Goal: Task Accomplishment & Management: Complete application form

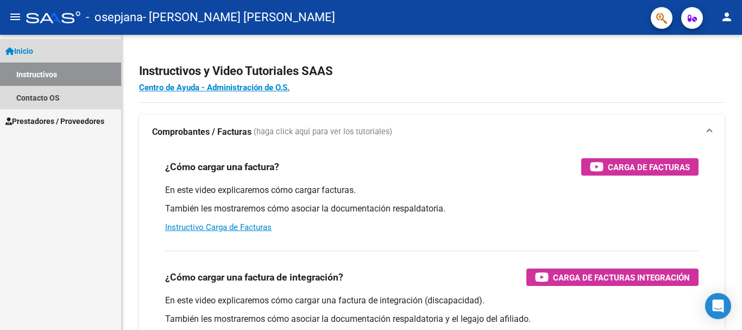
click at [88, 74] on link "Instructivos" at bounding box center [60, 73] width 121 height 23
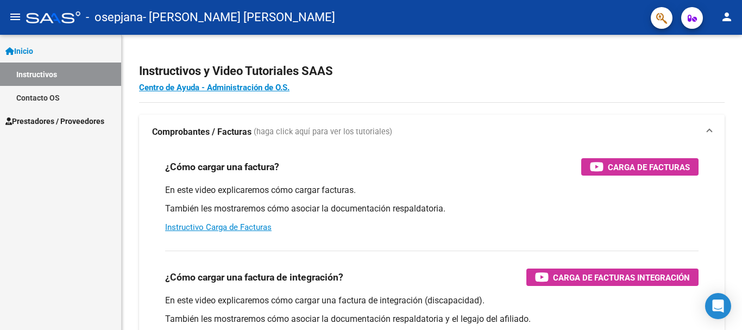
click at [28, 47] on span "Inicio" at bounding box center [19, 51] width 28 height 12
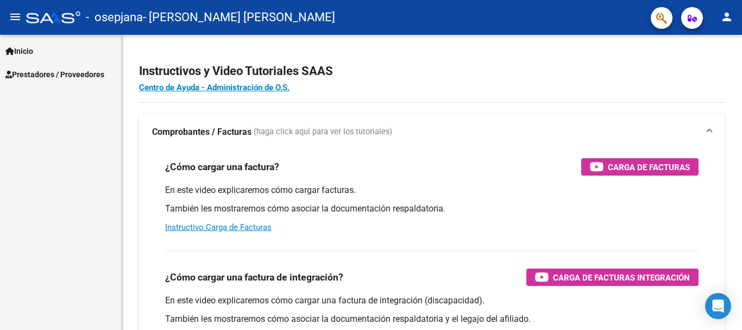
click at [34, 74] on span "Prestadores / Proveedores" at bounding box center [54, 74] width 99 height 12
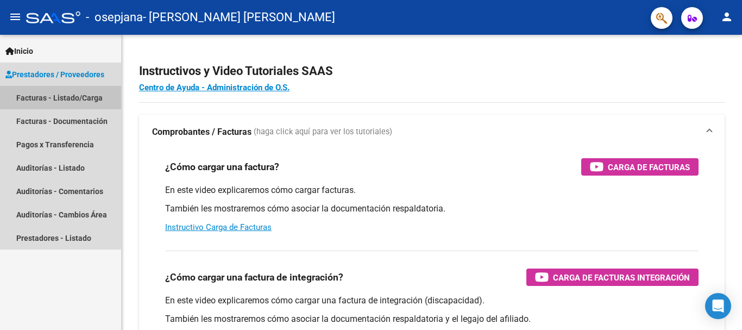
click at [57, 100] on link "Facturas - Listado/Carga" at bounding box center [60, 97] width 121 height 23
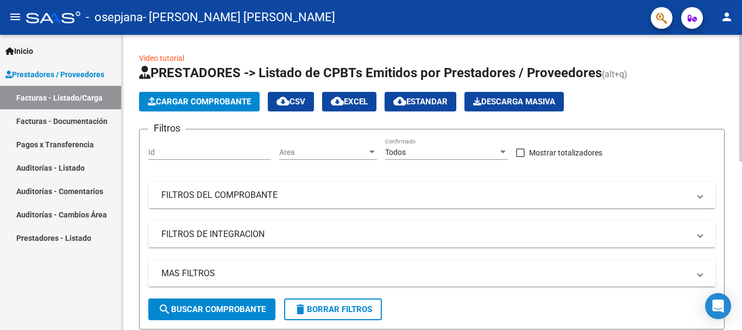
click at [228, 104] on span "Cargar Comprobante" at bounding box center [199, 102] width 103 height 10
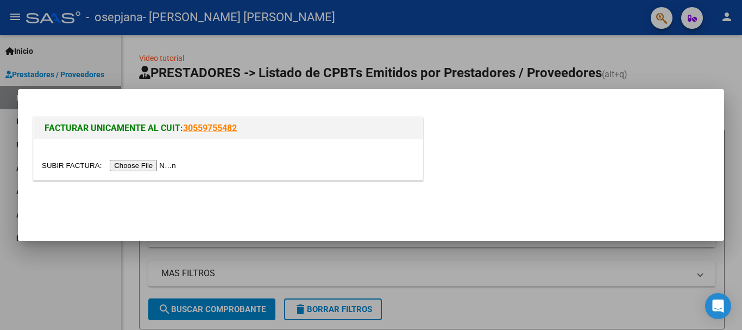
click at [166, 166] on input "file" at bounding box center [110, 165] width 137 height 11
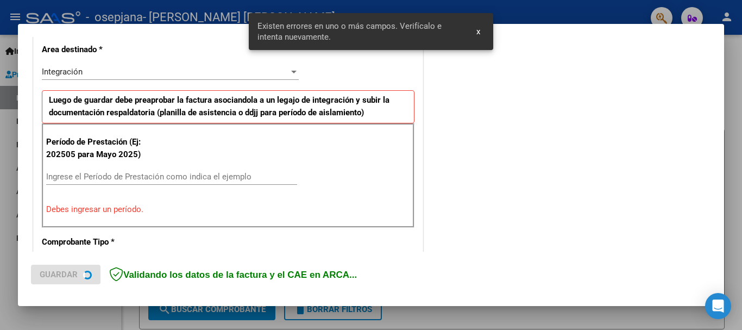
scroll to position [251, 0]
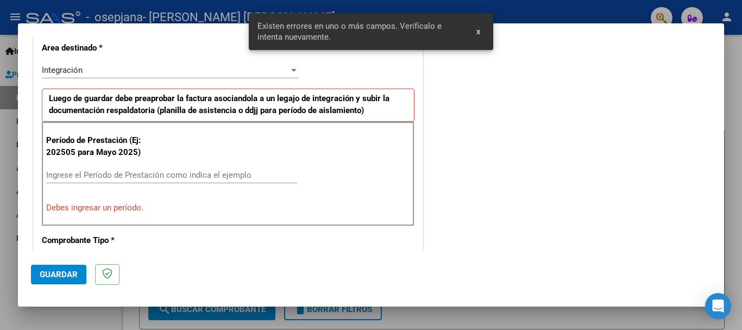
click at [130, 170] on input "Ingrese el Período de Prestación como indica el ejemplo" at bounding box center [171, 175] width 251 height 10
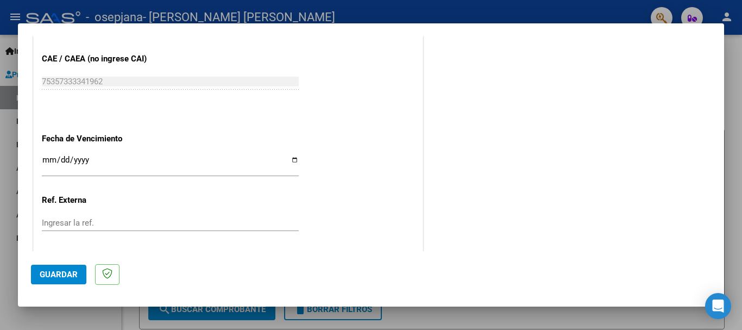
scroll to position [740, 0]
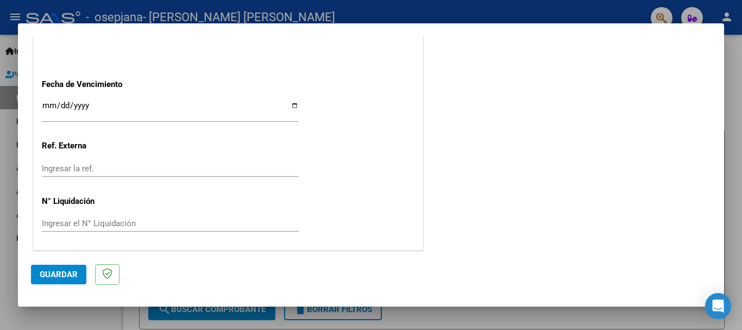
type input "202508"
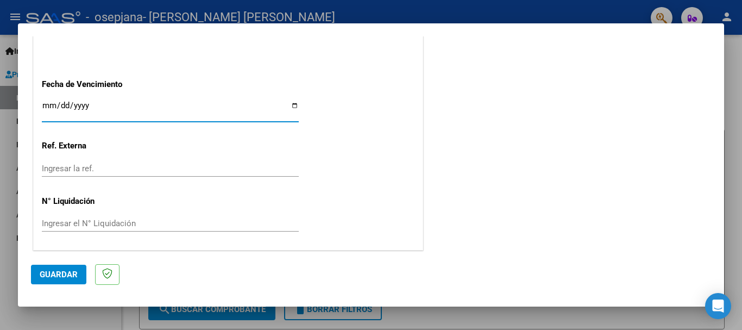
click at [152, 107] on input "Ingresar la fecha" at bounding box center [170, 109] width 257 height 17
click at [109, 102] on input "Ingresar la fecha" at bounding box center [170, 109] width 257 height 17
type input "0001-09-10"
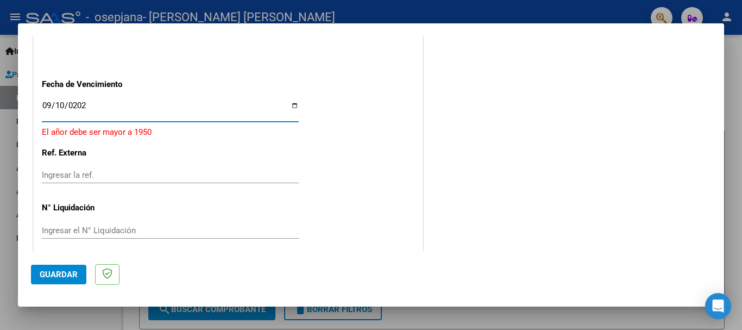
type input "[DATE]"
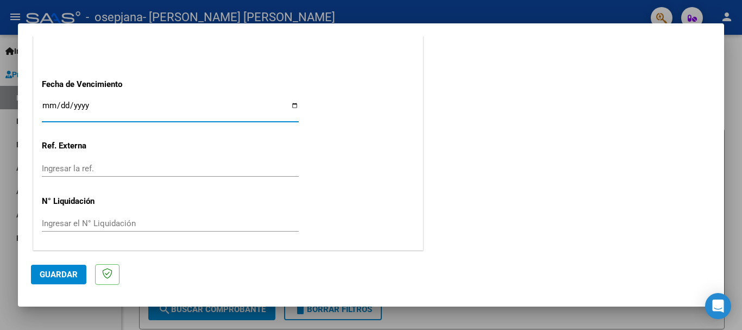
type input "0006-09-10"
type input "0005-09-10"
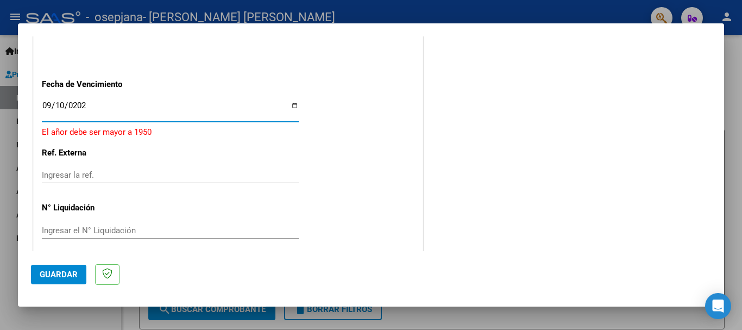
type input "[DATE]"
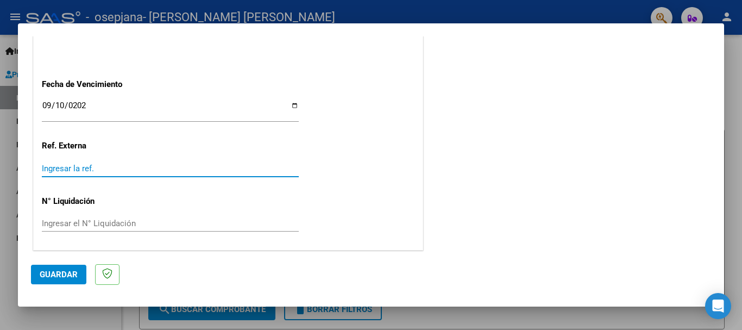
click at [73, 171] on input "Ingresar la ref." at bounding box center [170, 169] width 257 height 10
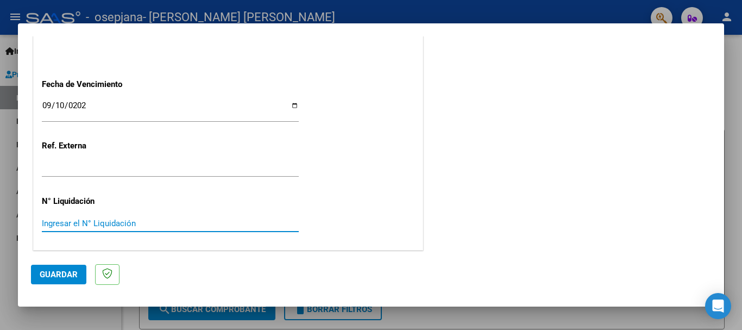
click at [61, 226] on input "Ingresar el N° Liquidación" at bounding box center [170, 223] width 257 height 10
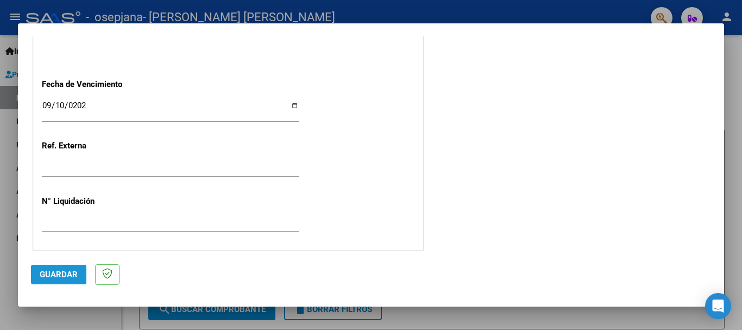
click at [53, 272] on span "Guardar" at bounding box center [59, 274] width 38 height 10
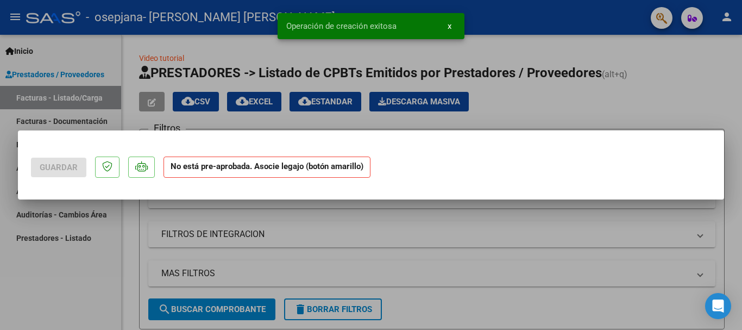
scroll to position [0, 0]
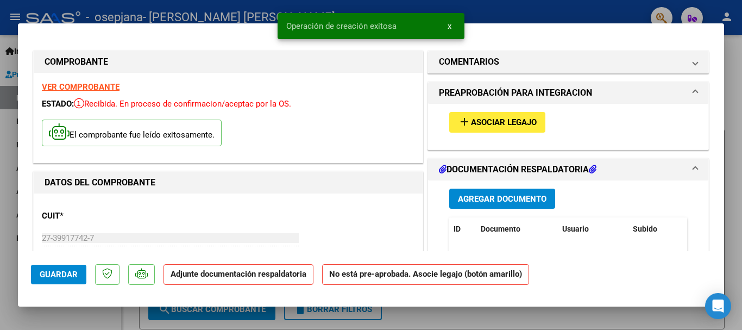
click at [486, 129] on button "add Asociar Legajo" at bounding box center [497, 122] width 96 height 20
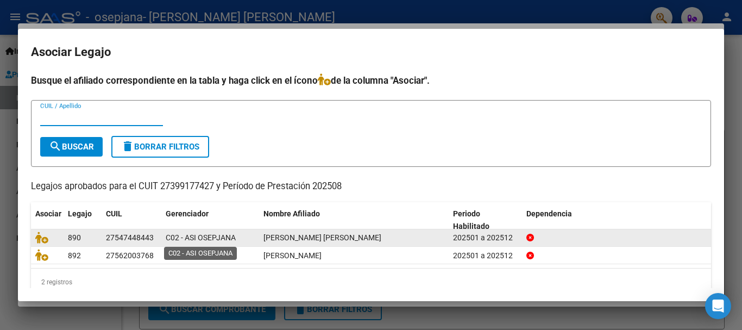
click at [215, 235] on span "C02 - ASI OSEPJANA" at bounding box center [201, 237] width 70 height 9
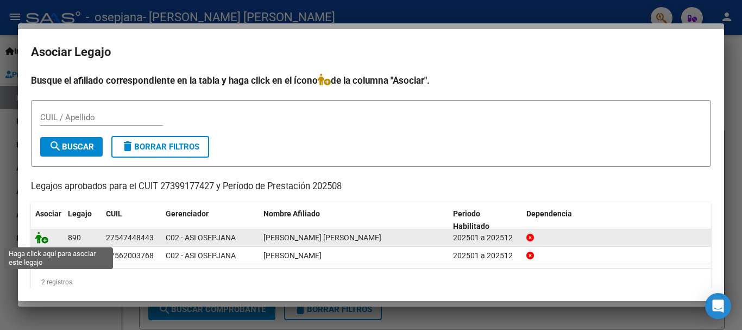
click at [37, 240] on icon at bounding box center [41, 237] width 13 height 12
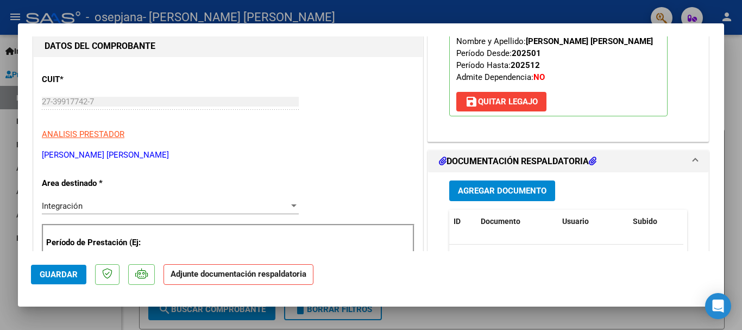
scroll to position [217, 0]
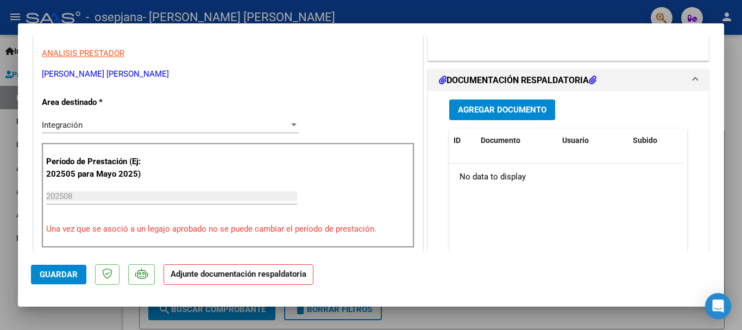
click at [489, 111] on span "Agregar Documento" at bounding box center [502, 110] width 89 height 10
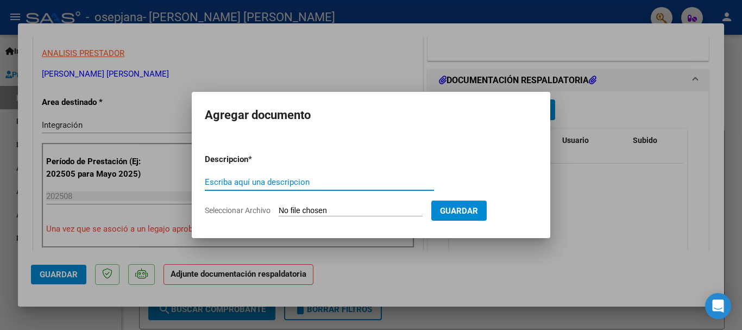
click at [297, 207] on input "Seleccionar Archivo" at bounding box center [351, 211] width 144 height 10
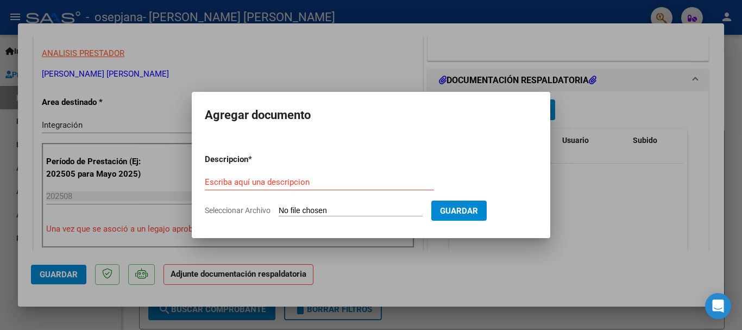
type input "C:\fakepath\[PERSON_NAME].pdf"
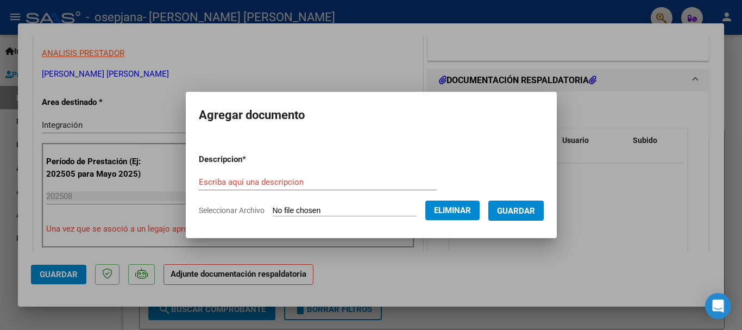
click at [286, 179] on input "Escriba aquí una descripcion" at bounding box center [318, 182] width 238 height 10
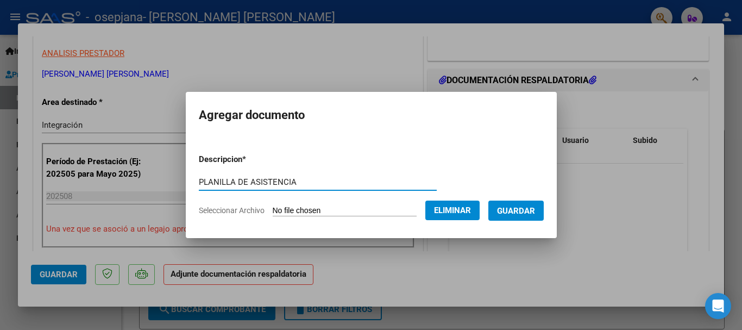
type input "PLANILLA DE ASISTENCIA"
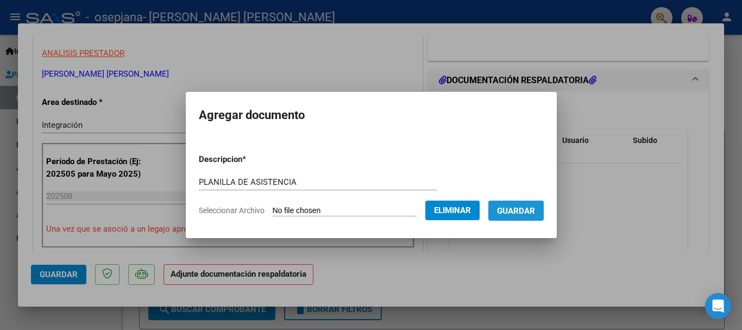
click at [520, 209] on span "Guardar" at bounding box center [516, 211] width 38 height 10
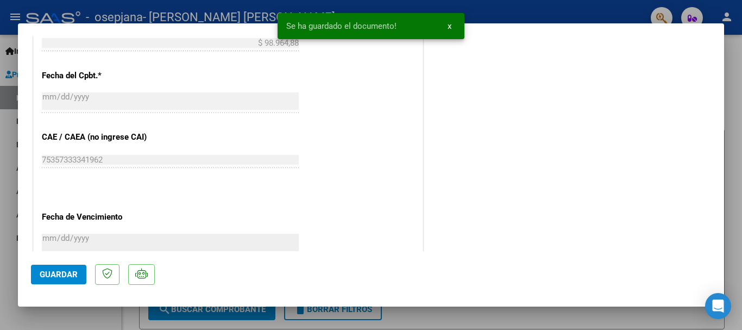
scroll to position [706, 0]
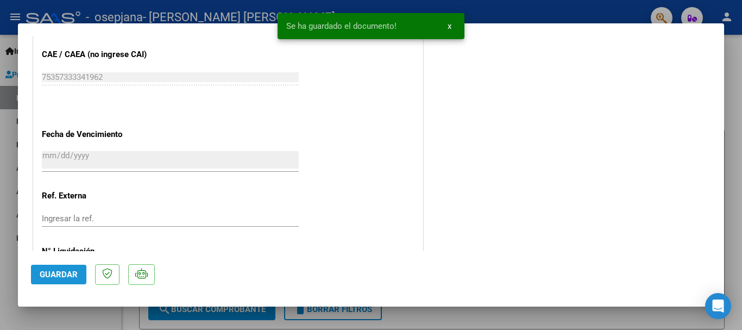
click at [67, 279] on span "Guardar" at bounding box center [59, 274] width 38 height 10
click at [74, 276] on span "Guardar" at bounding box center [59, 274] width 38 height 10
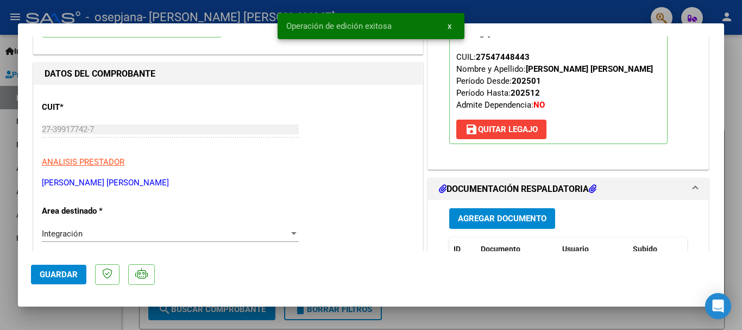
scroll to position [0, 0]
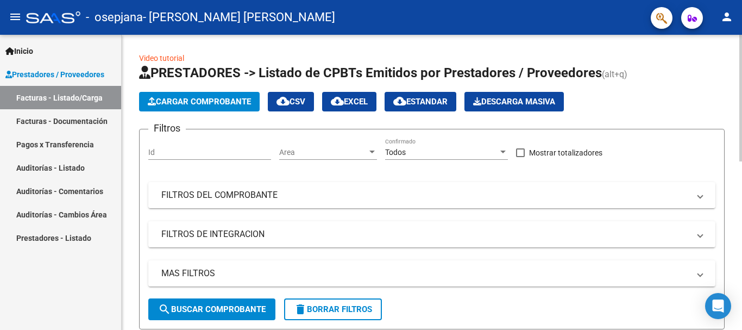
click at [215, 106] on button "Cargar Comprobante" at bounding box center [199, 102] width 121 height 20
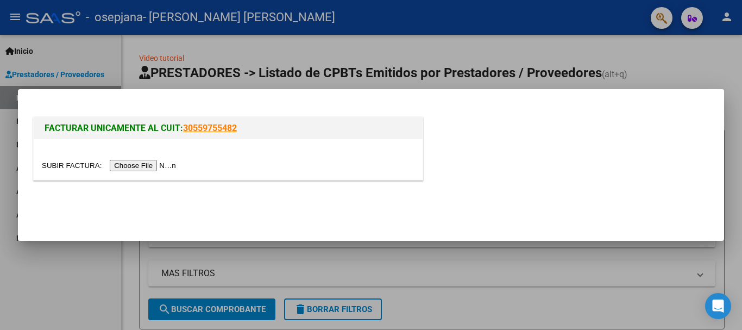
click at [161, 164] on input "file" at bounding box center [110, 165] width 137 height 11
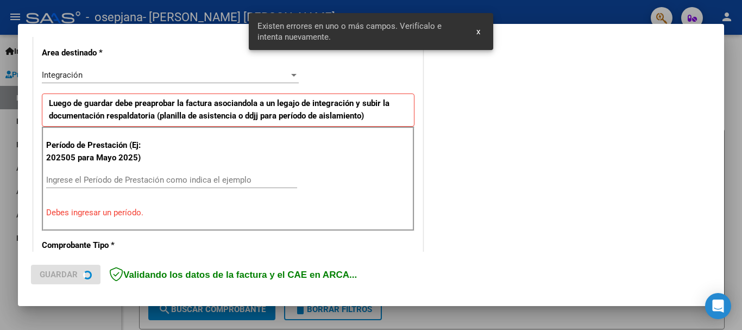
scroll to position [251, 0]
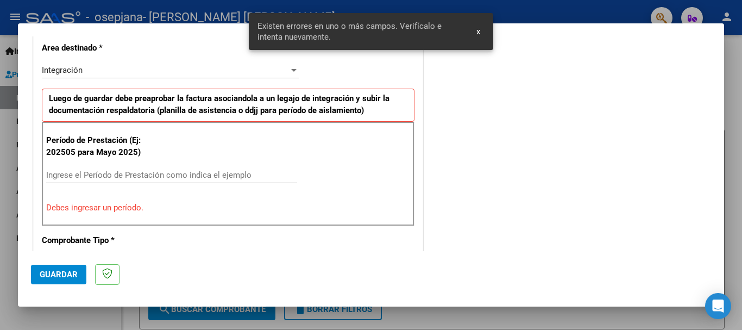
click at [136, 172] on input "Ingrese el Período de Prestación como indica el ejemplo" at bounding box center [171, 175] width 251 height 10
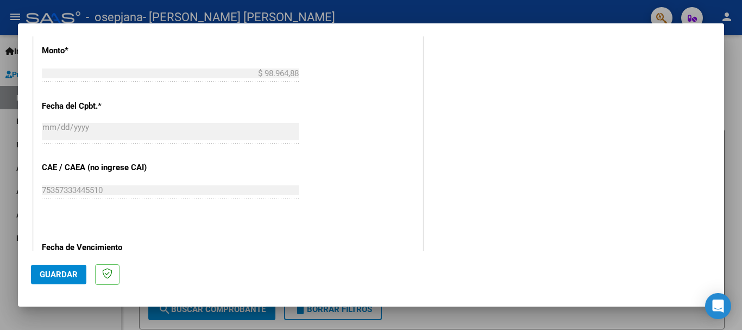
scroll to position [686, 0]
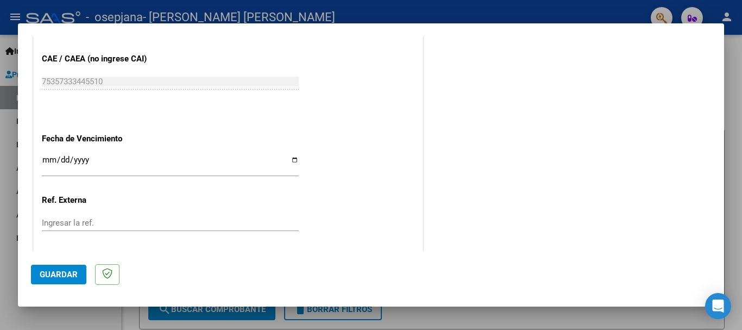
type input "202508"
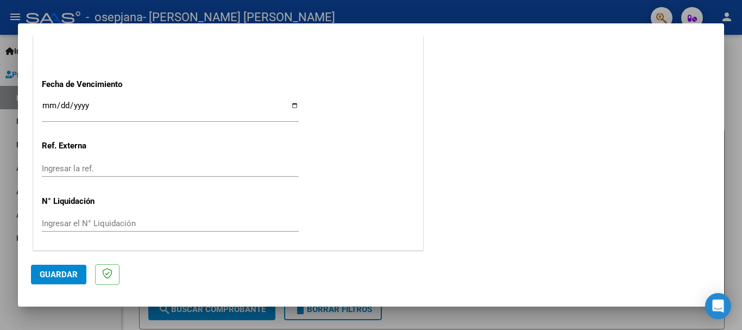
click at [84, 160] on div "Ingresar la ref." at bounding box center [170, 168] width 257 height 16
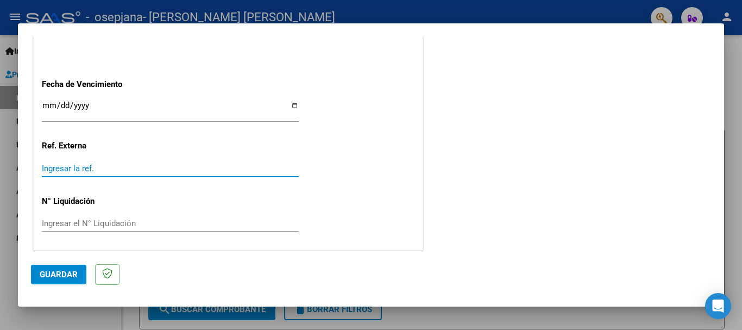
click at [95, 109] on input "Ingresar la fecha" at bounding box center [170, 109] width 257 height 17
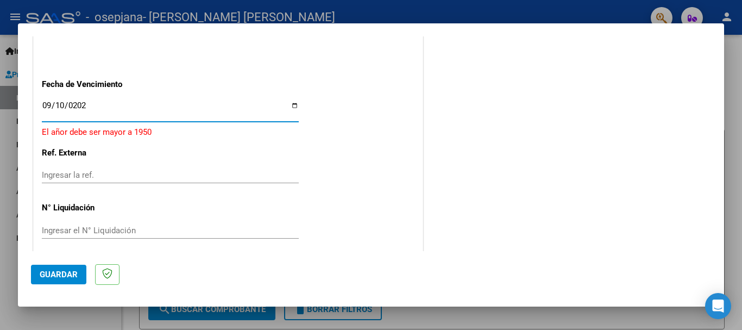
type input "[DATE]"
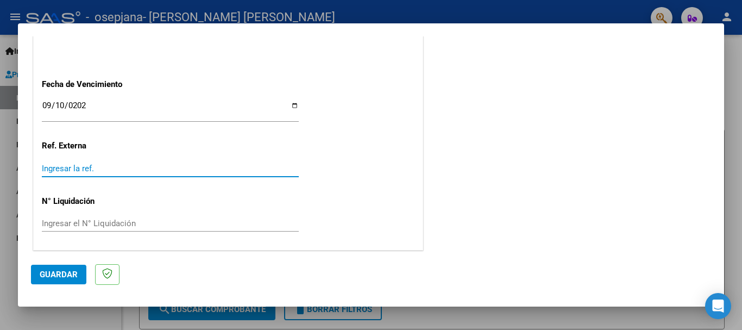
click at [79, 171] on input "Ingresar la ref." at bounding box center [170, 169] width 257 height 10
click at [75, 219] on input "Ingresar el N° Liquidación" at bounding box center [170, 223] width 257 height 10
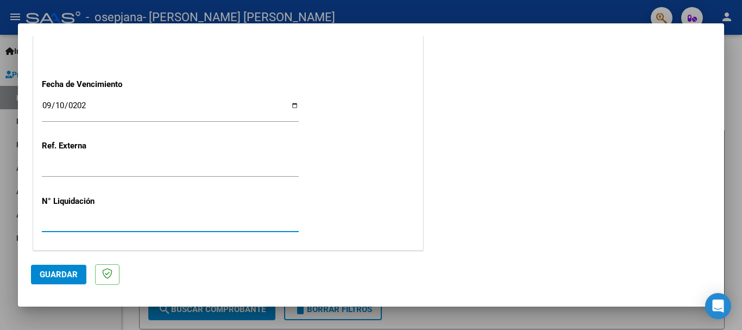
scroll to position [741, 0]
click at [67, 292] on mat-dialog-actions "Guardar" at bounding box center [371, 272] width 680 height 43
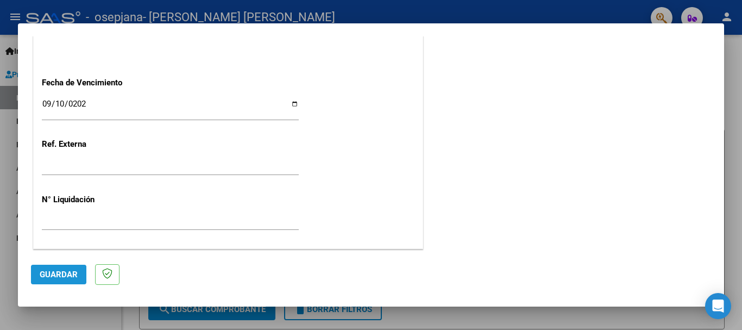
click at [40, 282] on button "Guardar" at bounding box center [58, 275] width 55 height 20
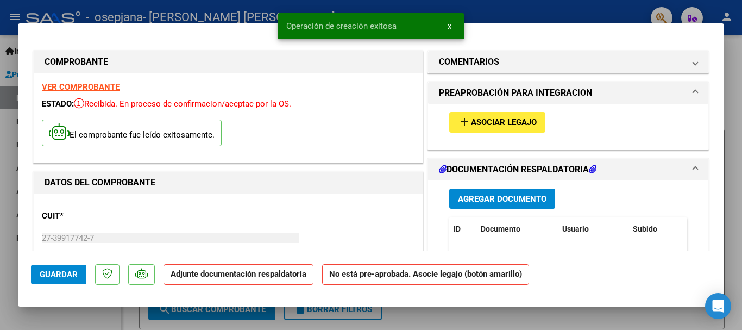
scroll to position [54, 0]
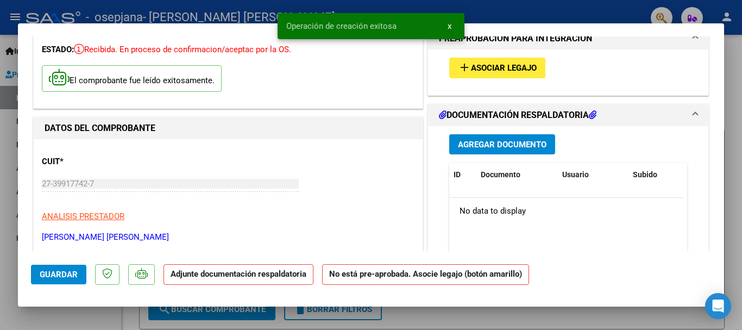
click at [508, 74] on button "add Asociar Legajo" at bounding box center [497, 68] width 96 height 20
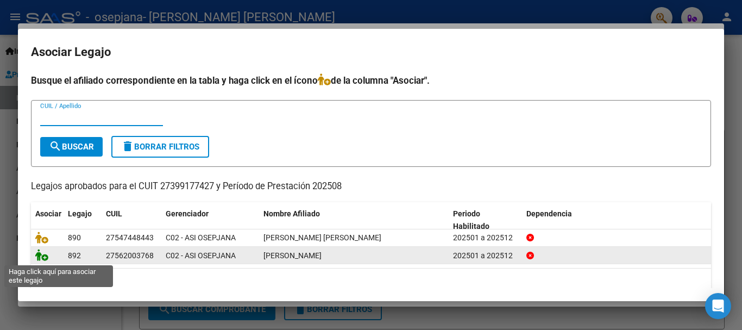
click at [41, 256] on icon at bounding box center [41, 255] width 13 height 12
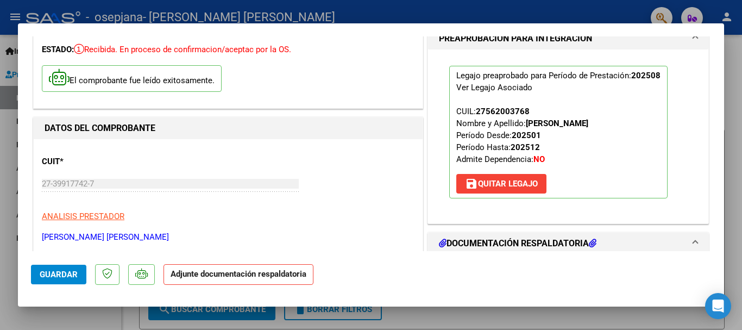
scroll to position [163, 0]
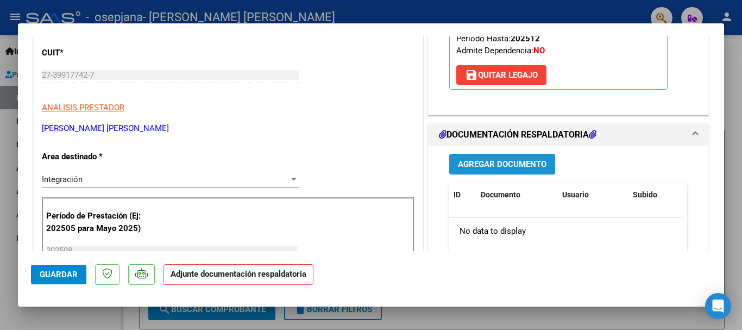
click at [508, 171] on button "Agregar Documento" at bounding box center [502, 164] width 106 height 20
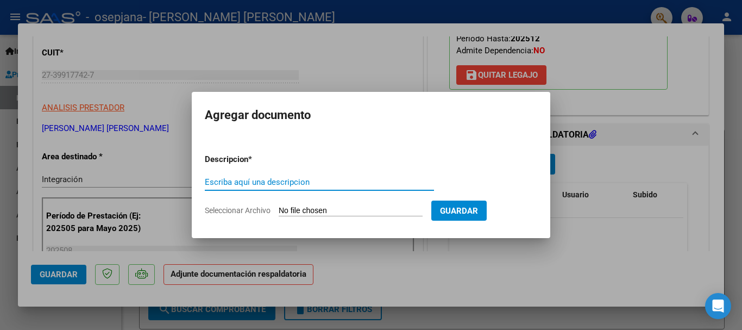
click at [300, 182] on input "Escriba aquí una descripcion" at bounding box center [319, 182] width 229 height 10
type input "PLANILLA DE ASISTENCIA"
click at [293, 209] on input "Seleccionar Archivo" at bounding box center [351, 211] width 144 height 10
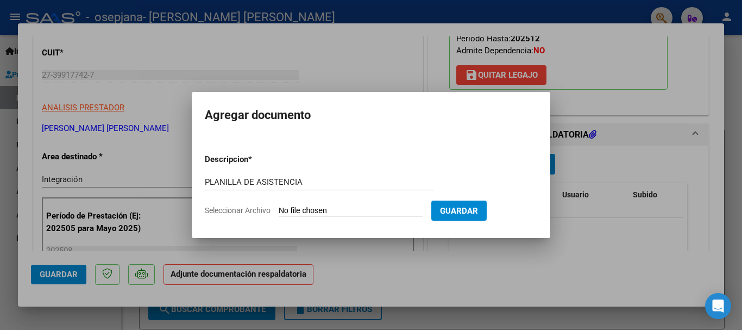
type input "C:\fakepath\[PERSON_NAME].pdf"
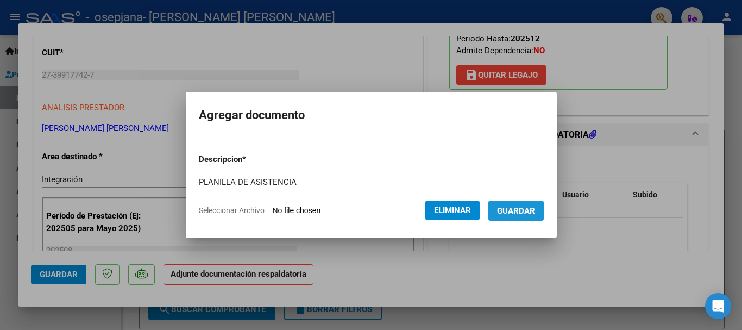
click at [535, 210] on span "Guardar" at bounding box center [516, 211] width 38 height 10
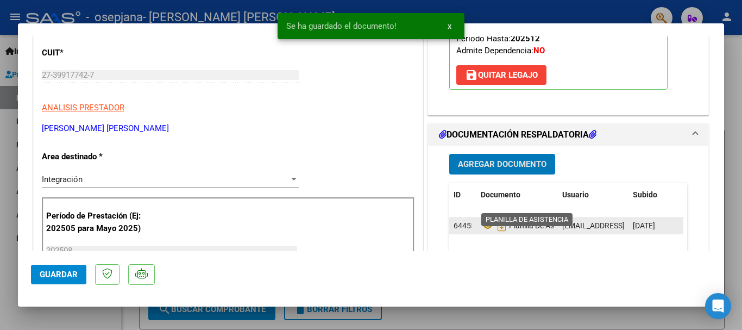
scroll to position [272, 0]
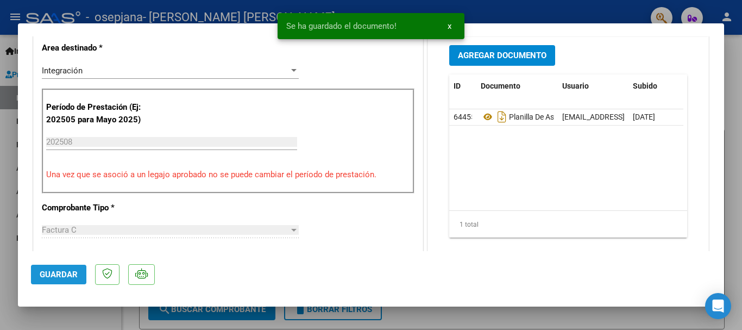
click at [69, 277] on span "Guardar" at bounding box center [59, 274] width 38 height 10
click at [55, 276] on span "Guardar" at bounding box center [59, 274] width 38 height 10
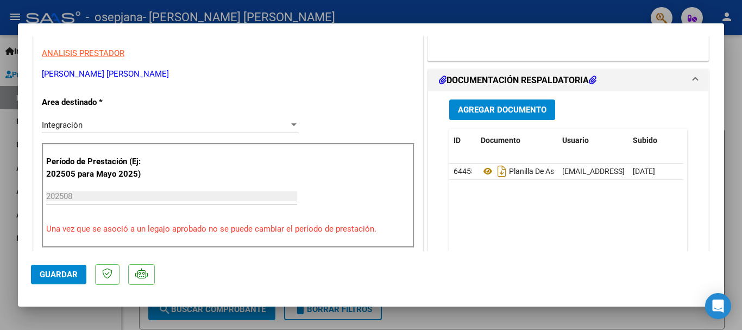
scroll to position [0, 0]
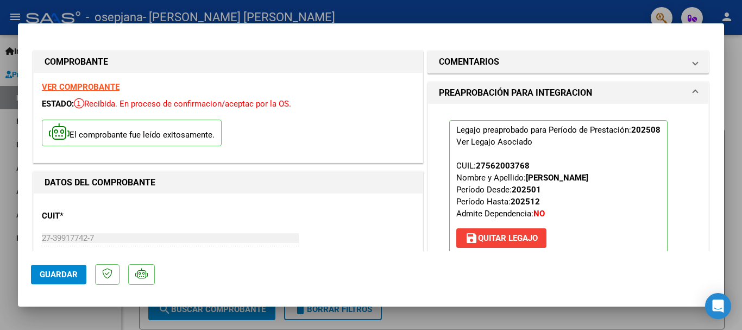
click at [37, 33] on mat-dialog-container "COMPROBANTE VER COMPROBANTE ESTADO: Recibida. En proceso de confirmacion/acepta…" at bounding box center [371, 164] width 706 height 283
click at [58, 272] on span "Guardar" at bounding box center [59, 274] width 38 height 10
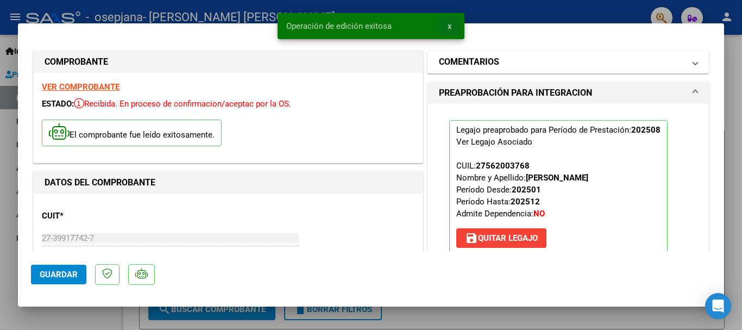
drag, startPoint x: 448, startPoint y: 26, endPoint x: 588, endPoint y: 54, distance: 143.0
click at [448, 26] on span "x" at bounding box center [450, 26] width 4 height 10
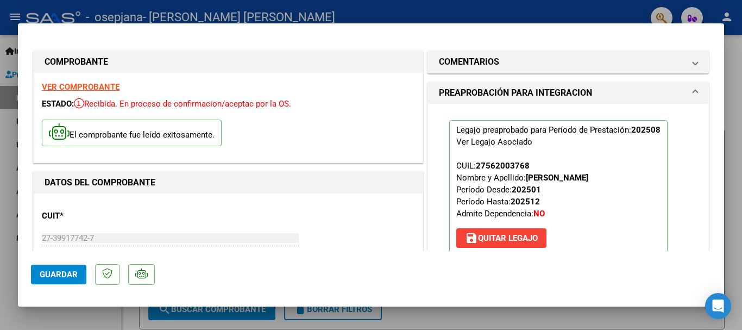
click at [577, 8] on div at bounding box center [371, 165] width 742 height 330
